Goal: Information Seeking & Learning: Learn about a topic

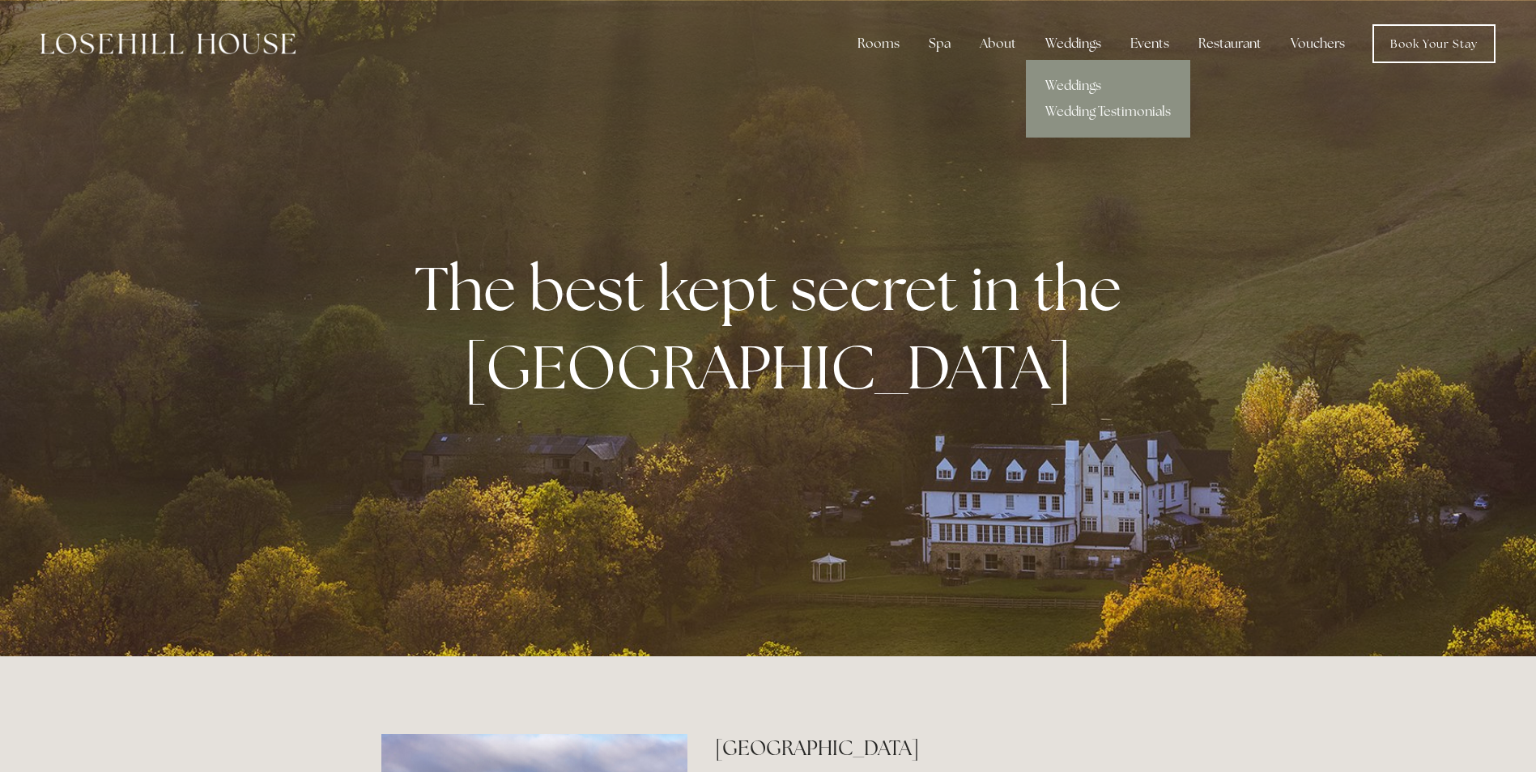
click at [1064, 39] on div "Weddings" at bounding box center [1073, 44] width 82 height 32
click at [1074, 80] on link "Weddings" at bounding box center [1108, 86] width 164 height 26
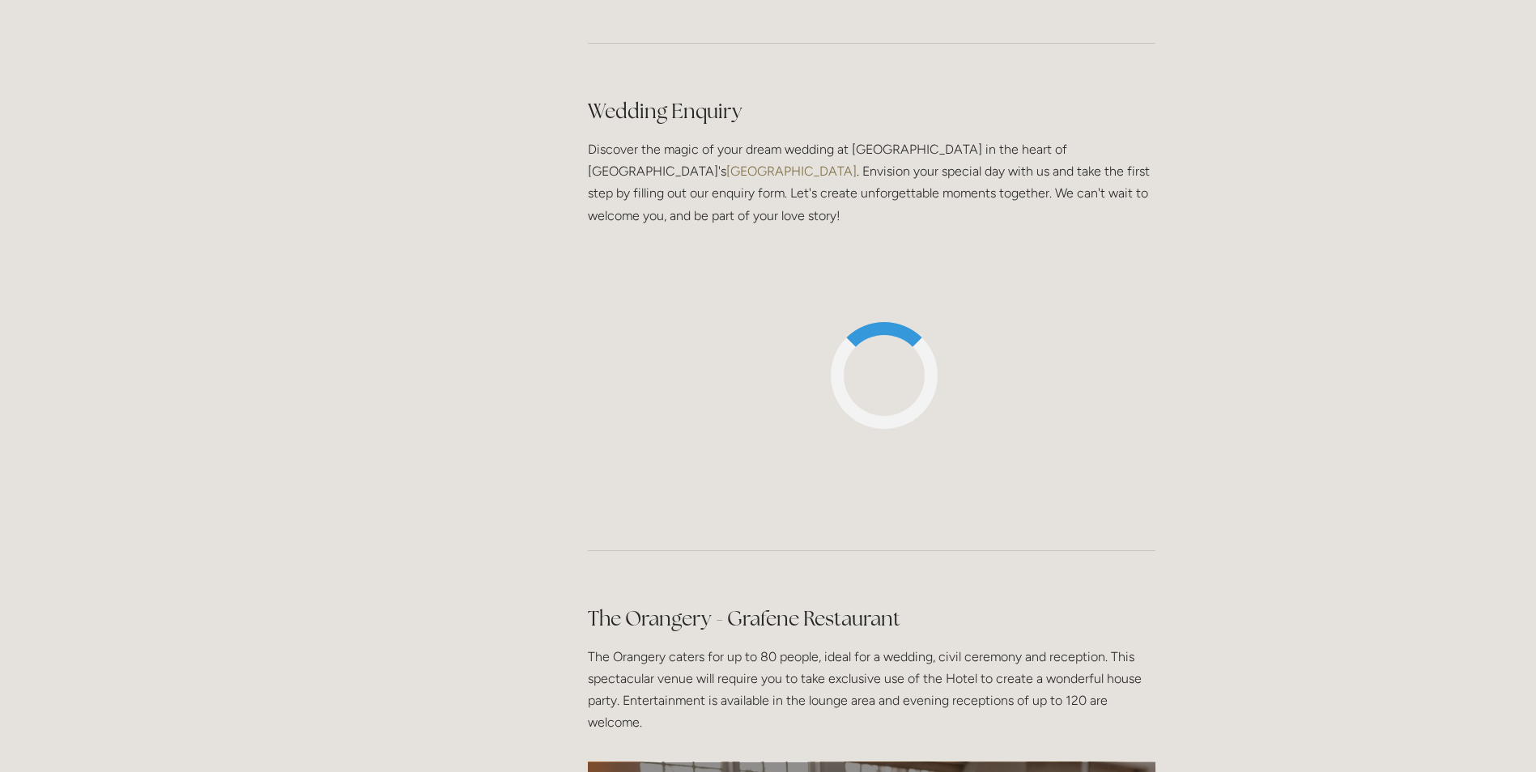
scroll to position [1601, 0]
